Goal: Task Accomplishment & Management: Use online tool/utility

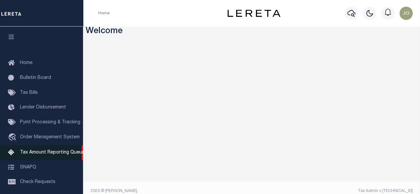
click at [51, 151] on link "Tax Amount Reporting Queue" at bounding box center [41, 152] width 83 height 15
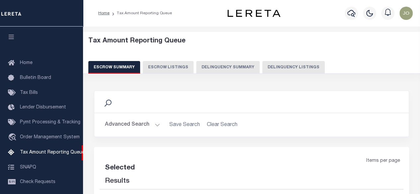
scroll to position [66, 0]
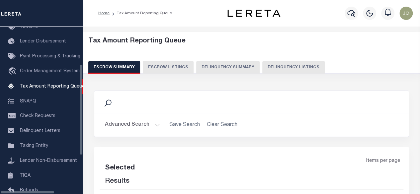
click at [223, 69] on button "Delinquency Summary" at bounding box center [227, 67] width 63 height 13
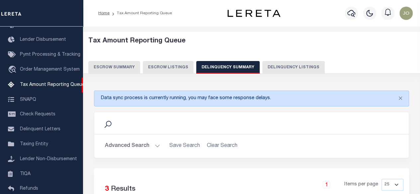
scroll to position [66, 0]
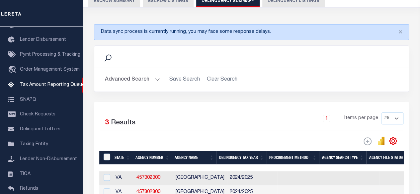
click at [143, 79] on button "Advanced Search" at bounding box center [132, 79] width 55 height 13
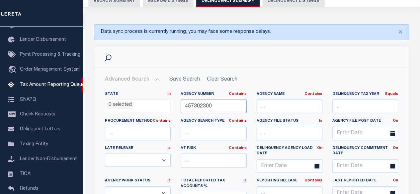
click at [232, 108] on input "457302300" at bounding box center [214, 107] width 66 height 14
paste input "1209900"
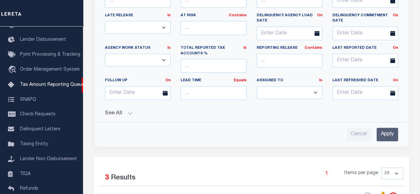
type input "120990000"
click at [377, 132] on input "Apply" at bounding box center [387, 135] width 22 height 14
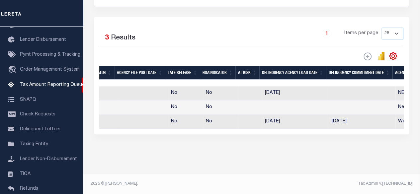
scroll to position [0, 0]
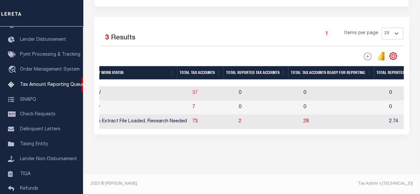
click at [192, 91] on span "37" at bounding box center [194, 93] width 5 height 5
select select "100"
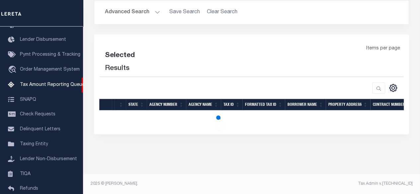
scroll to position [134, 0]
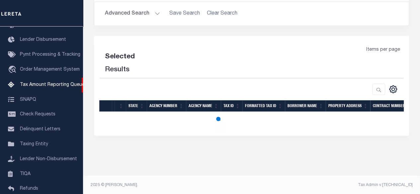
select select "100"
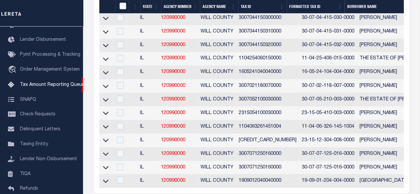
scroll to position [580, 0]
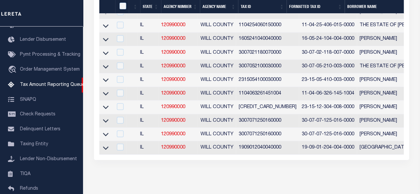
click at [321, 73] on td "30-07-05-210-003-0000" at bounding box center [328, 67] width 58 height 14
checkbox input "true"
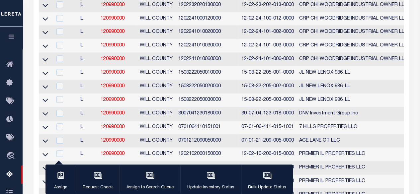
scroll to position [68, 0]
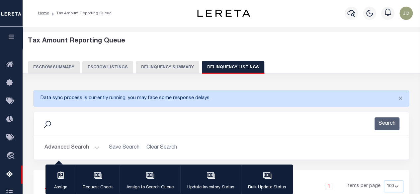
click at [183, 71] on button "Delinquency Summary" at bounding box center [167, 67] width 63 height 13
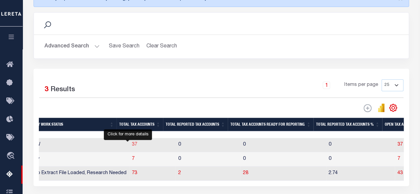
click at [132, 145] on span "37" at bounding box center [134, 144] width 5 height 5
select select "100"
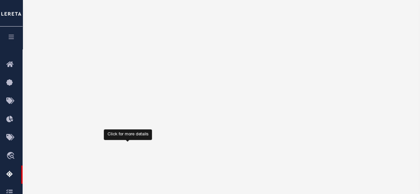
select select "100"
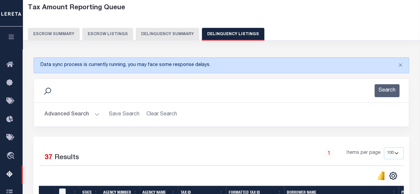
click at [177, 35] on button "Delinquency Summary" at bounding box center [167, 34] width 63 height 13
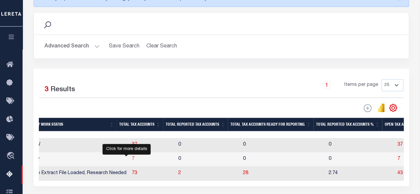
click at [132, 161] on span "7" at bounding box center [133, 159] width 3 height 5
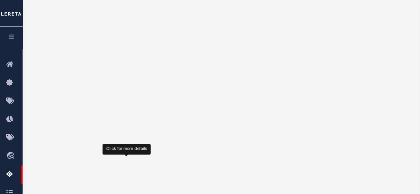
select select "100"
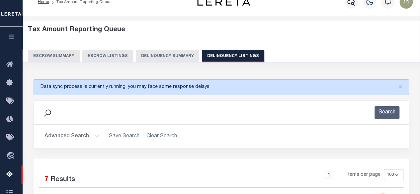
click at [175, 51] on button "Delinquency Summary" at bounding box center [167, 56] width 63 height 13
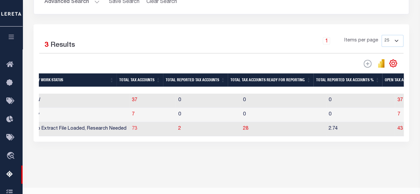
click at [132, 131] on span "73" at bounding box center [134, 128] width 5 height 5
select select "100"
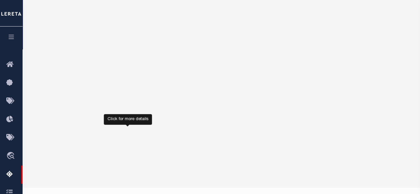
select select "100"
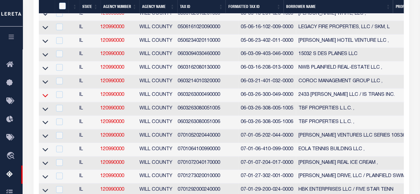
click at [45, 98] on icon at bounding box center [45, 95] width 6 height 7
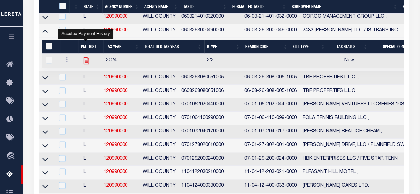
click at [85, 64] on icon "" at bounding box center [86, 60] width 9 height 9
checkbox input "true"
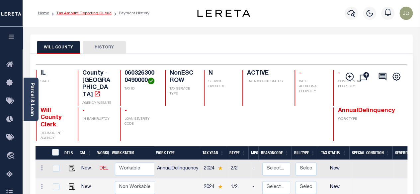
click at [92, 15] on link "Tax Amount Reporting Queue" at bounding box center [83, 13] width 55 height 4
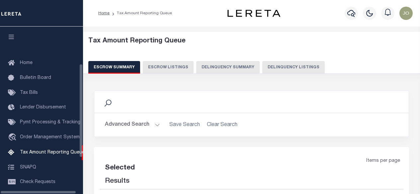
select select "100"
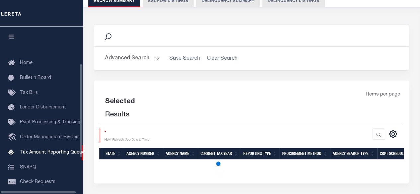
scroll to position [68, 0]
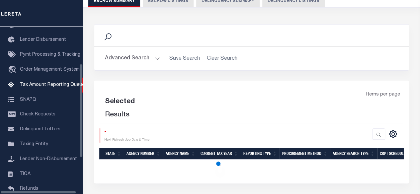
select select "100"
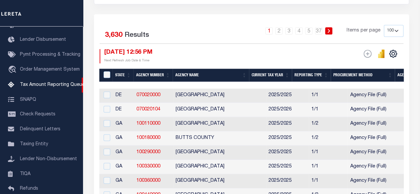
scroll to position [33, 0]
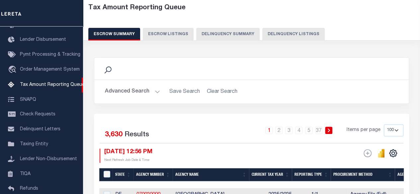
click at [222, 38] on button "Delinquency Summary" at bounding box center [227, 34] width 63 height 13
select select
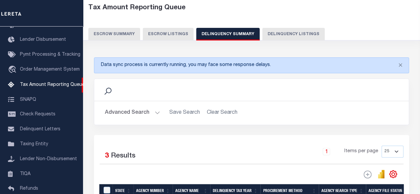
click at [122, 111] on button "Advanced Search" at bounding box center [132, 113] width 55 height 13
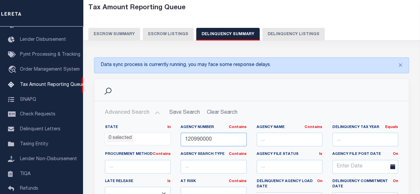
click at [208, 142] on input "120990000" at bounding box center [214, 140] width 66 height 14
